Goal: Find specific page/section: Find specific page/section

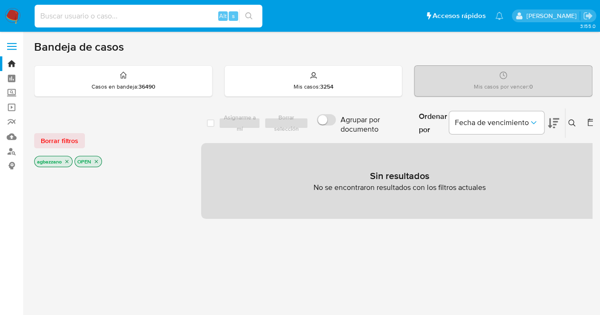
click at [142, 13] on input at bounding box center [149, 16] width 228 height 12
paste input "2540209830"
type input "2540209830"
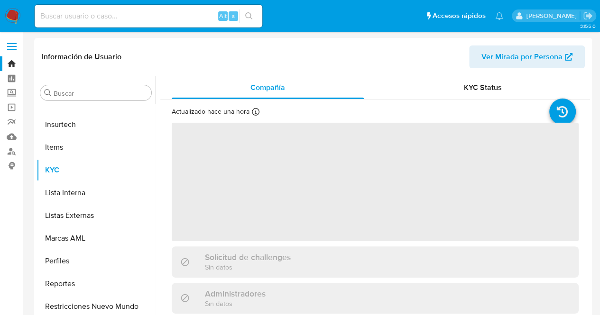
scroll to position [423, 0]
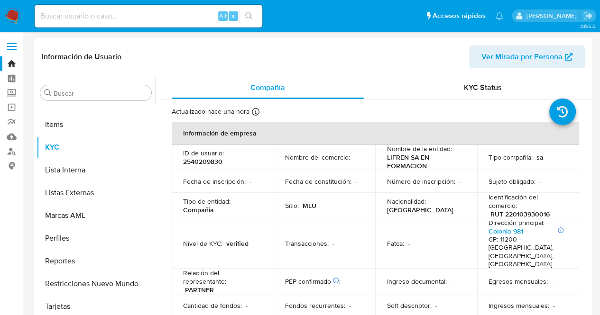
click at [393, 185] on p "Número de inscripción :" at bounding box center [420, 181] width 68 height 9
select select "10"
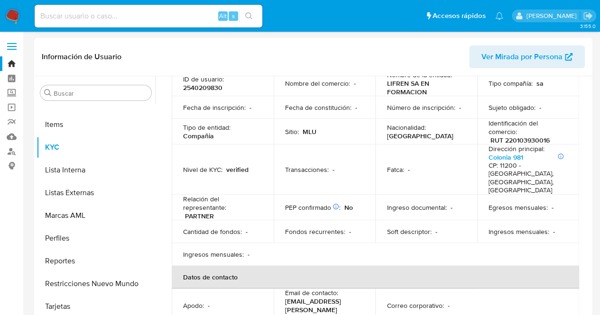
scroll to position [0, 0]
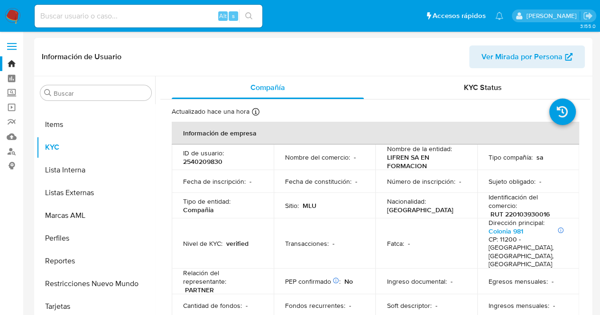
click at [450, 89] on div "KYC Status" at bounding box center [482, 87] width 192 height 23
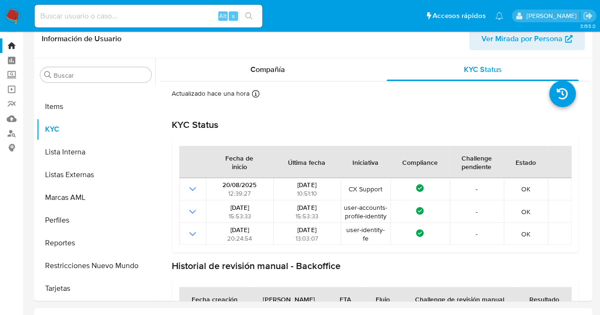
scroll to position [19, 0]
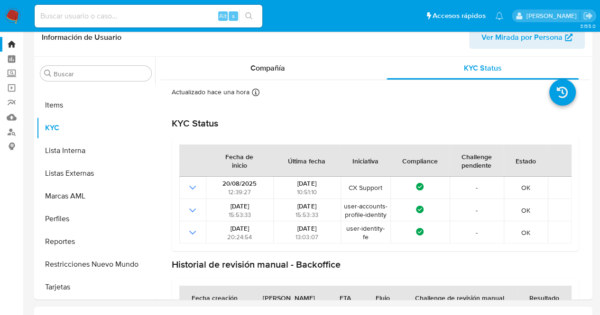
click at [139, 16] on input at bounding box center [149, 16] width 228 height 12
paste input "2622065567"
type input "2622065567"
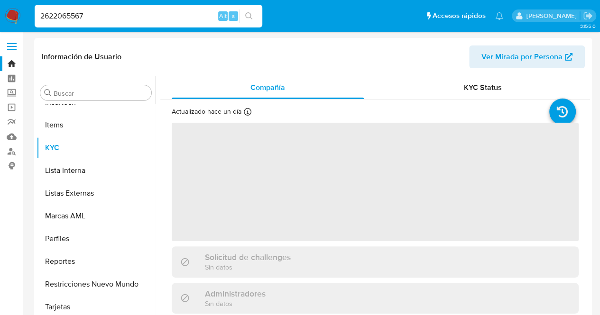
scroll to position [423, 0]
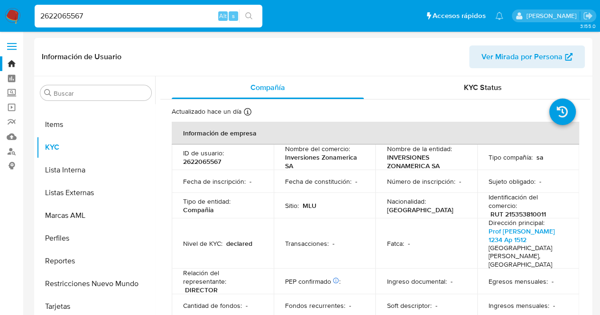
select select "10"
click at [390, 161] on p "INVERSIONES ZONAMERICA SA" at bounding box center [423, 161] width 75 height 17
click at [207, 164] on p "2622065567" at bounding box center [202, 161] width 38 height 9
click at [363, 177] on td "Fecha de constitución : -" at bounding box center [325, 181] width 102 height 23
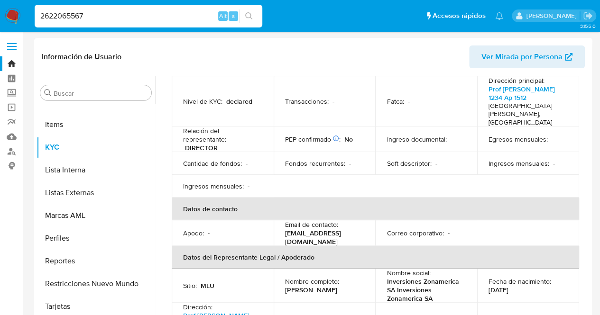
scroll to position [95, 0]
